Goal: Task Accomplishment & Management: Complete application form

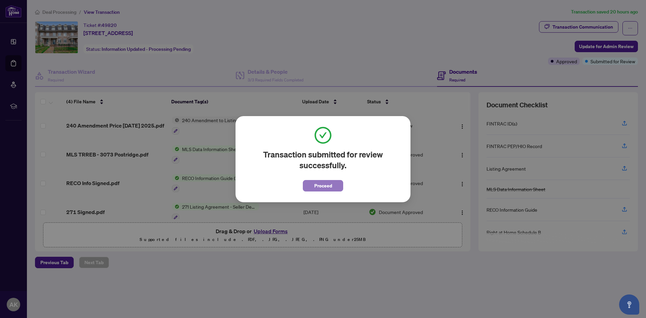
click at [325, 185] on span "Proceed" at bounding box center [323, 185] width 18 height 11
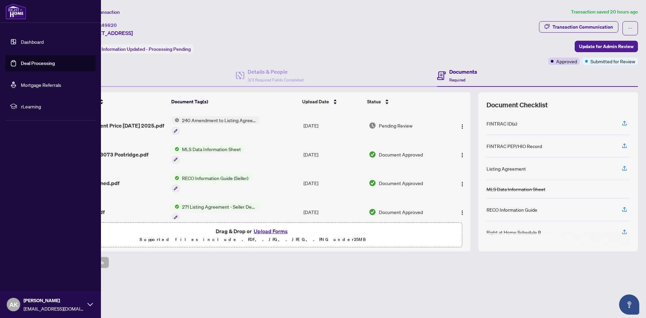
drag, startPoint x: 6, startPoint y: 54, endPoint x: 10, endPoint y: 57, distance: 5.0
click at [6, 54] on ul "Dashboard Deal Processing Mortgage Referrals rLearning" at bounding box center [50, 74] width 90 height 81
click at [21, 61] on link "Deal Processing" at bounding box center [38, 63] width 34 height 6
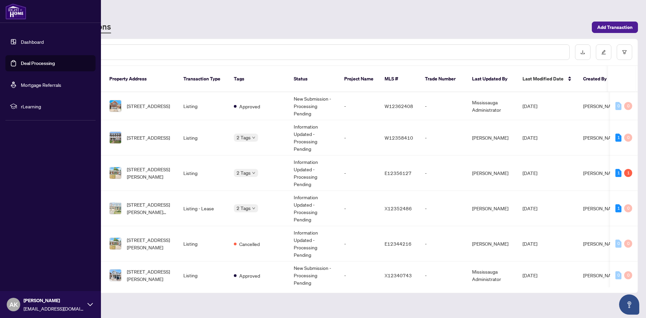
click at [28, 66] on link "Deal Processing" at bounding box center [38, 63] width 34 height 6
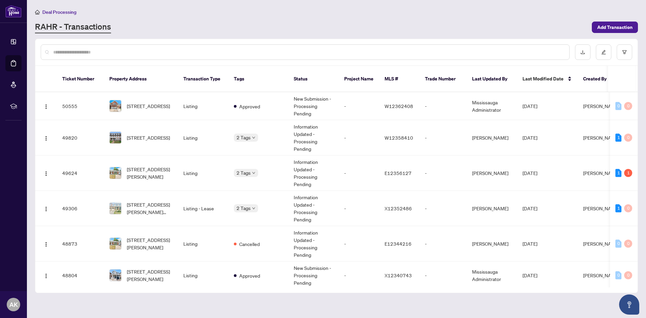
click at [333, 49] on input "text" at bounding box center [308, 51] width 510 height 7
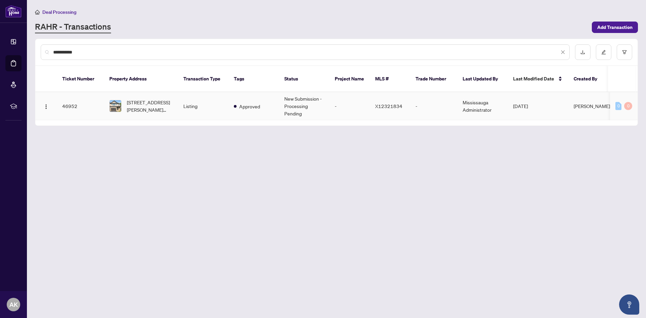
type input "**********"
click at [137, 102] on span "[STREET_ADDRESS][PERSON_NAME][PERSON_NAME]" at bounding box center [150, 106] width 46 height 15
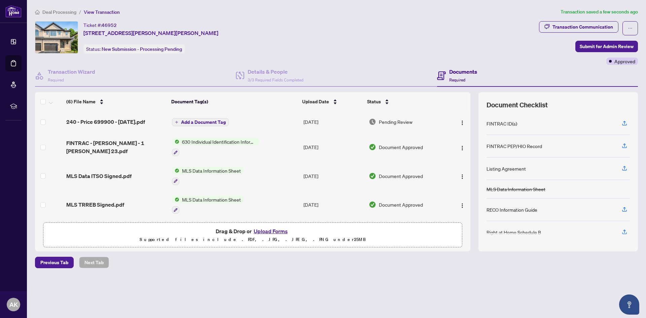
click at [198, 122] on span "Add a Document Tag" at bounding box center [203, 122] width 45 height 5
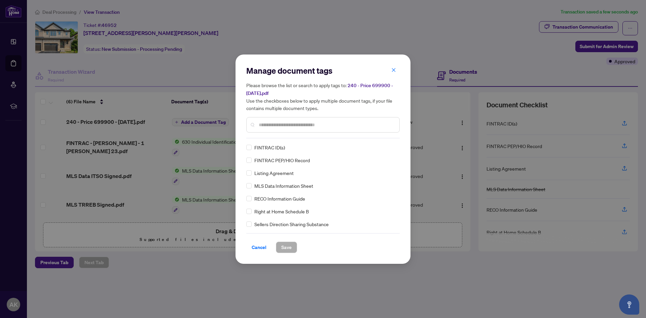
click at [271, 125] on input "text" at bounding box center [326, 124] width 135 height 7
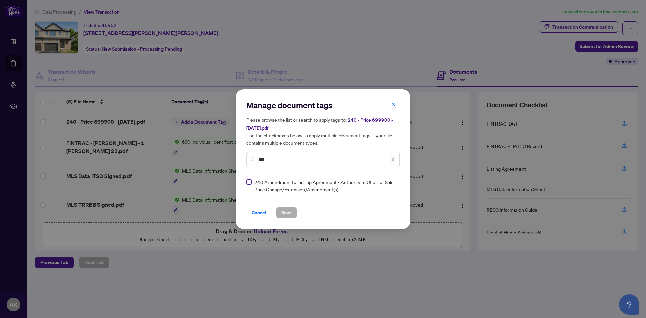
type input "***"
click at [249, 184] on label at bounding box center [248, 181] width 5 height 7
click at [289, 210] on span "Save" at bounding box center [286, 212] width 10 height 11
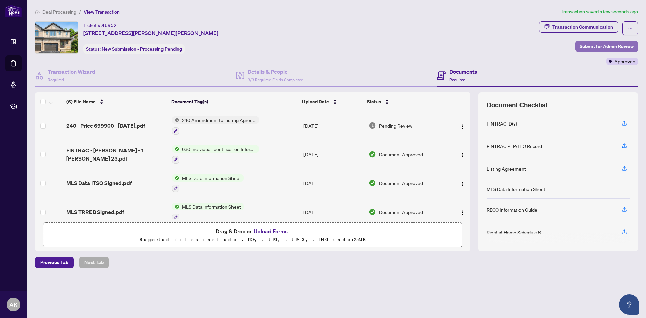
click at [589, 44] on span "Submit for Admin Review" at bounding box center [606, 46] width 54 height 11
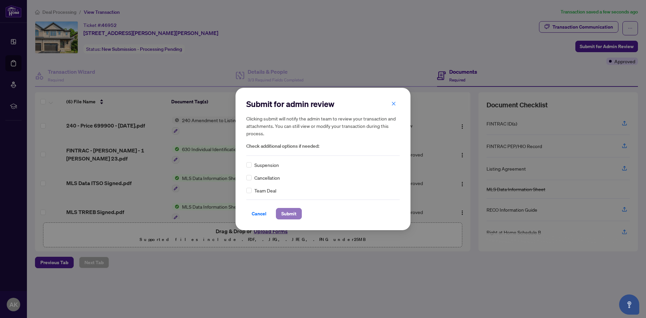
click at [296, 210] on span "Submit" at bounding box center [288, 213] width 15 height 11
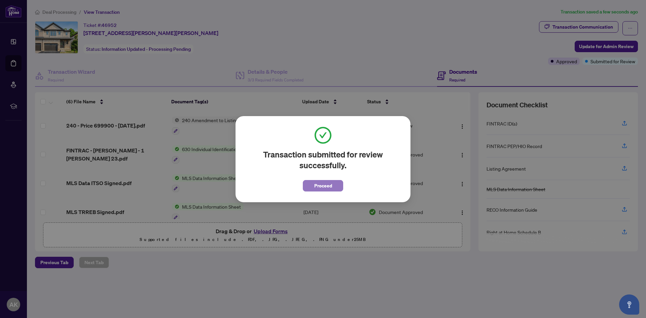
click at [321, 183] on span "Proceed" at bounding box center [323, 185] width 18 height 11
